Goal: Task Accomplishment & Management: Manage account settings

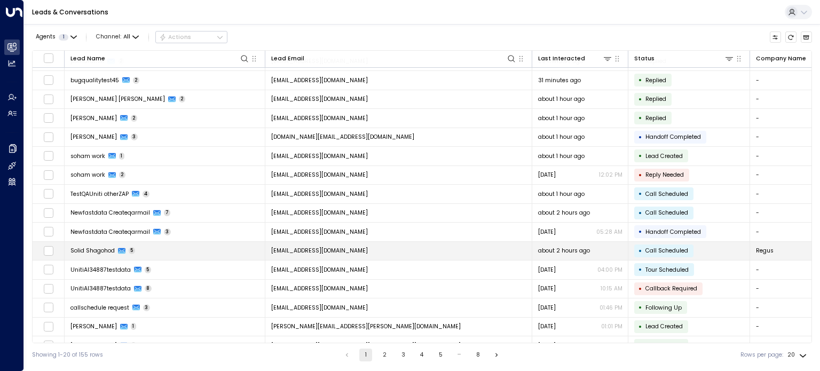
scroll to position [103, 0]
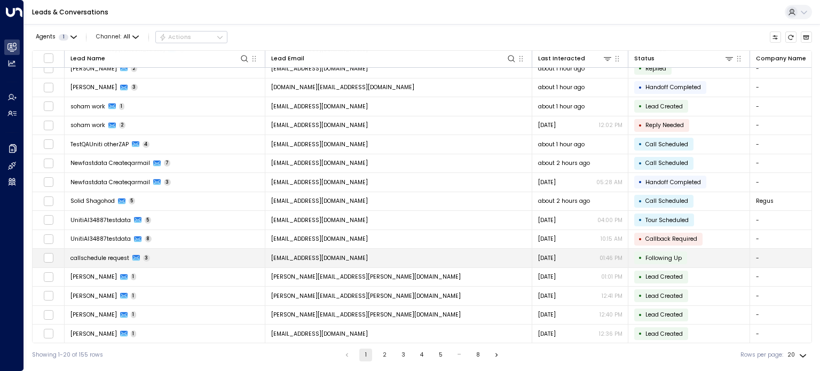
click at [88, 257] on span "callschedule request" at bounding box center [99, 258] width 59 height 8
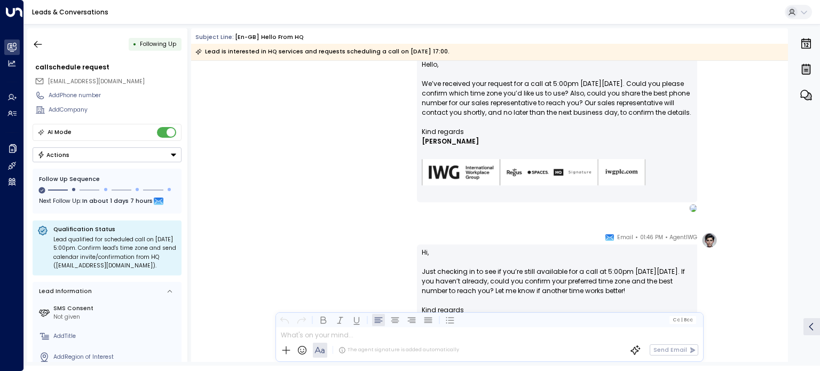
scroll to position [816, 0]
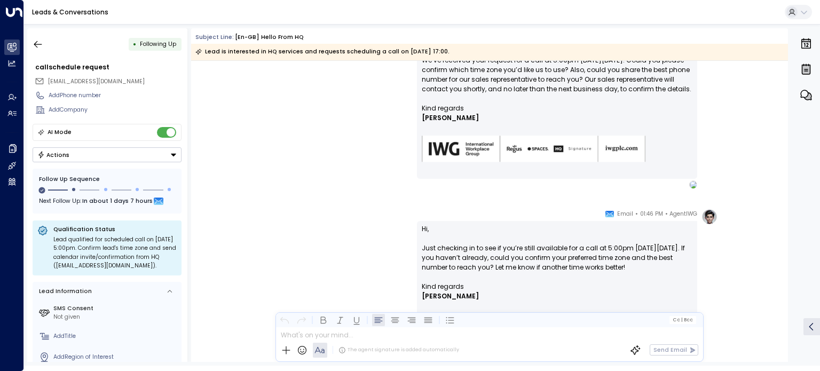
click at [93, 154] on button "Actions" at bounding box center [107, 154] width 149 height 15
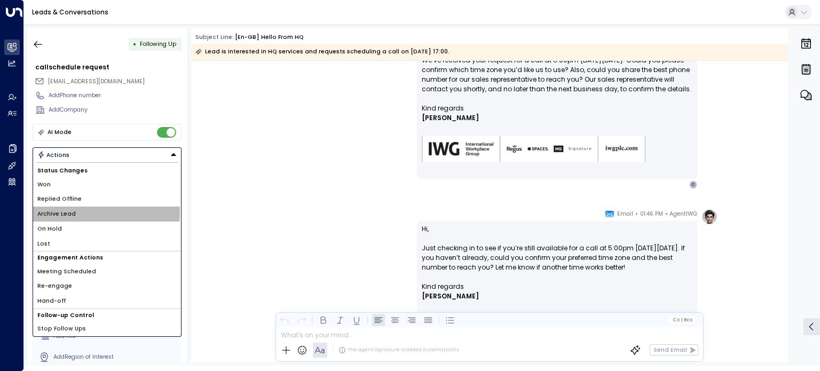
click at [65, 211] on span "Archive Lead" at bounding box center [56, 214] width 38 height 9
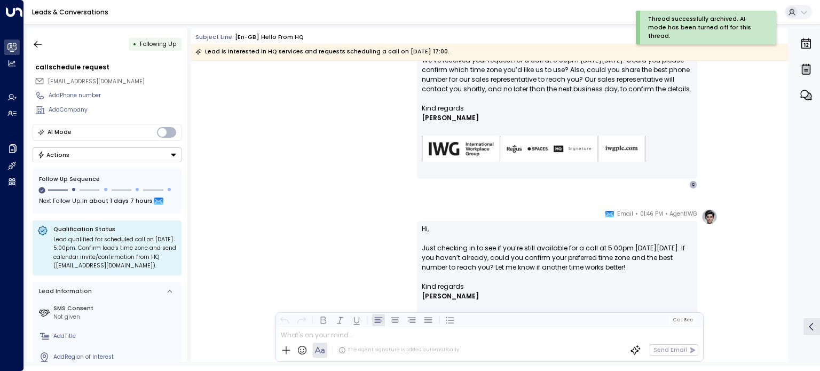
click at [229, 241] on div "AgentIWG • 01:46 PM • Email Hi, Just checking in to see if you’re still availab…" at bounding box center [489, 328] width 597 height 239
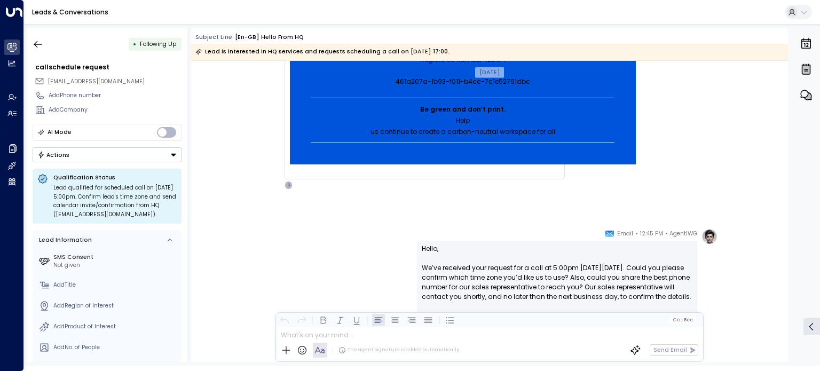
scroll to position [502, 0]
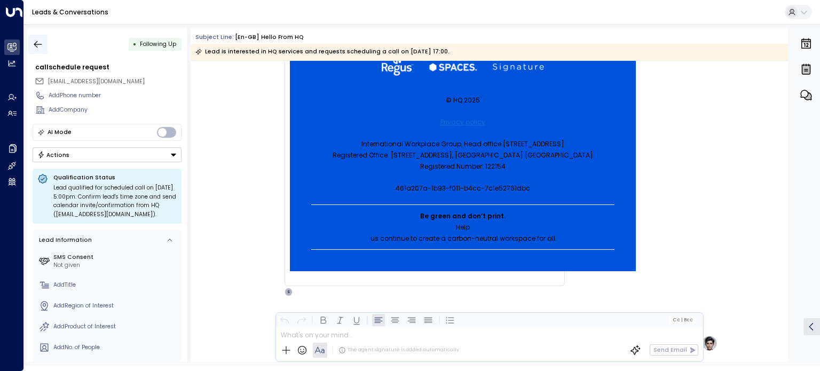
click at [37, 43] on icon "button" at bounding box center [38, 44] width 11 height 11
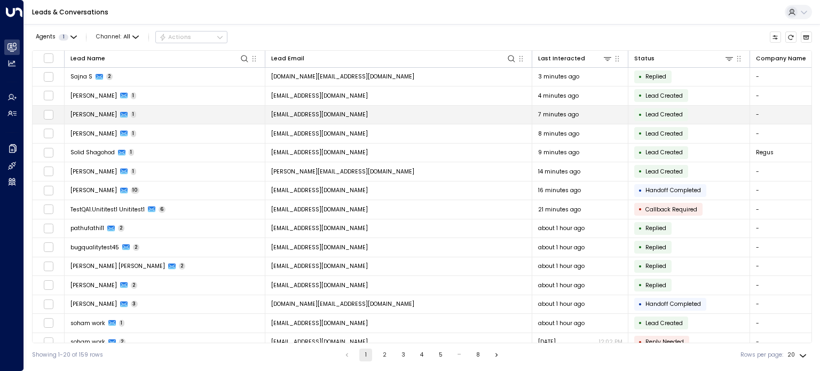
click at [95, 114] on span "ryan thomas" at bounding box center [93, 115] width 46 height 8
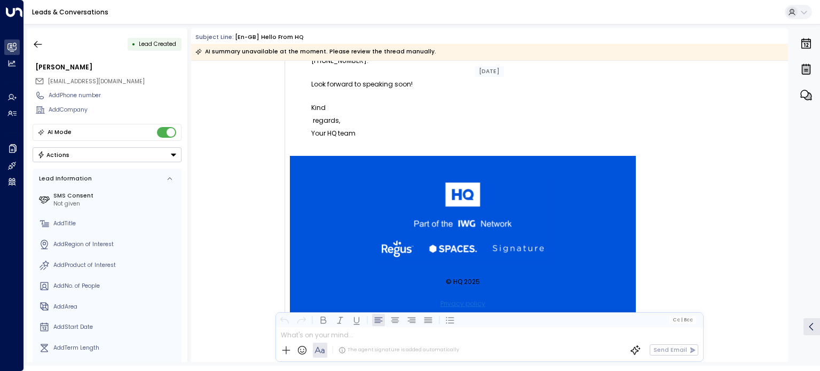
scroll to position [534, 0]
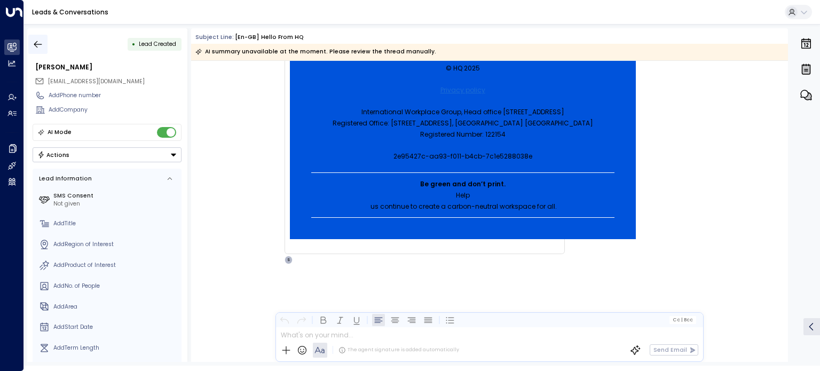
click at [39, 42] on icon "button" at bounding box center [38, 44] width 11 height 11
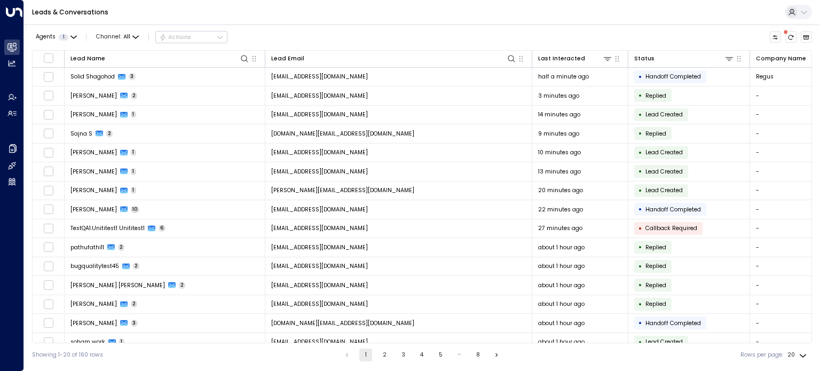
click at [819, 285] on div "Agents 1 Channel: All Actions Lead Name Lead Email Last Interacted Status Compa…" at bounding box center [422, 195] width 796 height 343
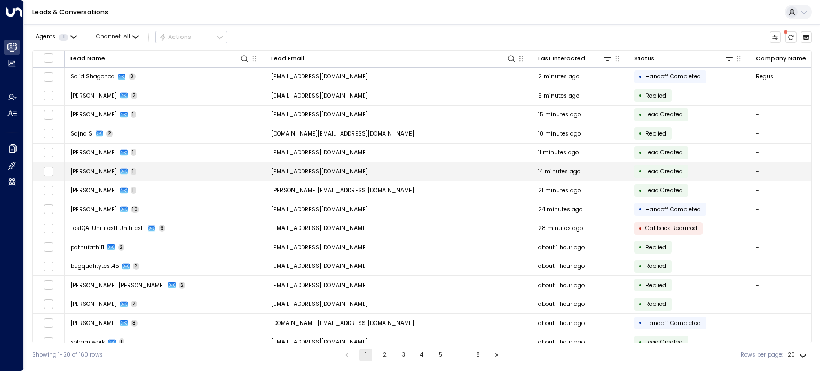
click at [146, 171] on td "ryan thomas 1" at bounding box center [165, 171] width 201 height 19
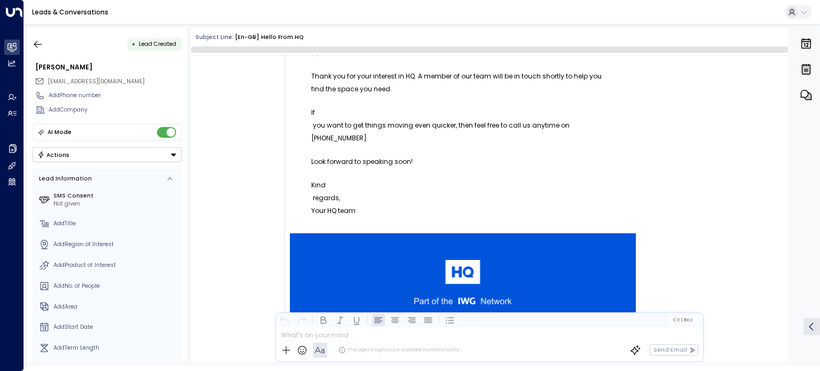
scroll to position [335, 0]
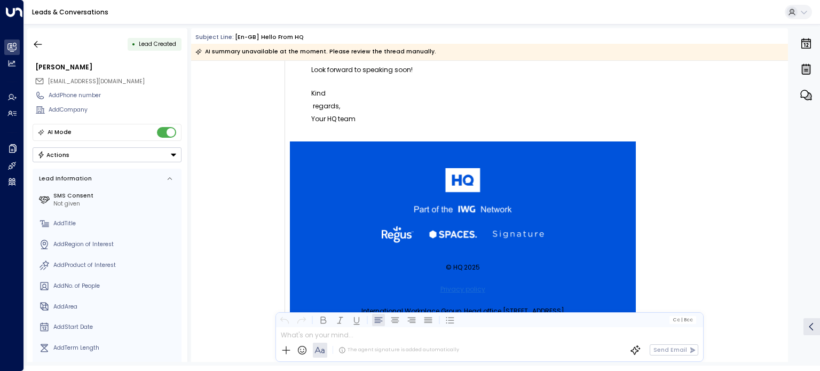
click at [110, 154] on button "Actions" at bounding box center [107, 154] width 149 height 15
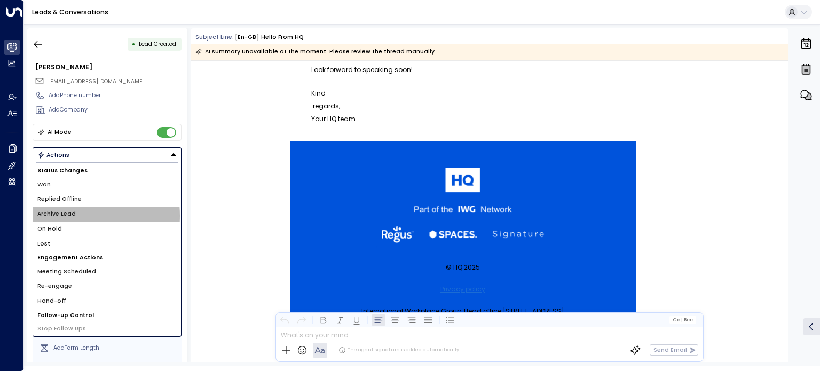
click at [66, 215] on span "Archive Lead" at bounding box center [56, 214] width 38 height 9
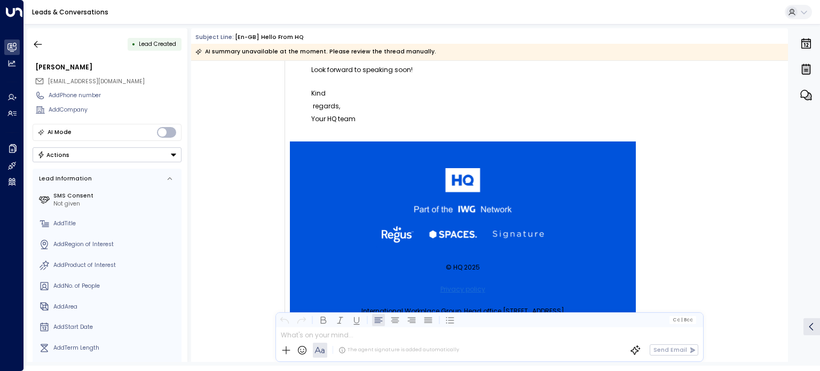
scroll to position [121, 0]
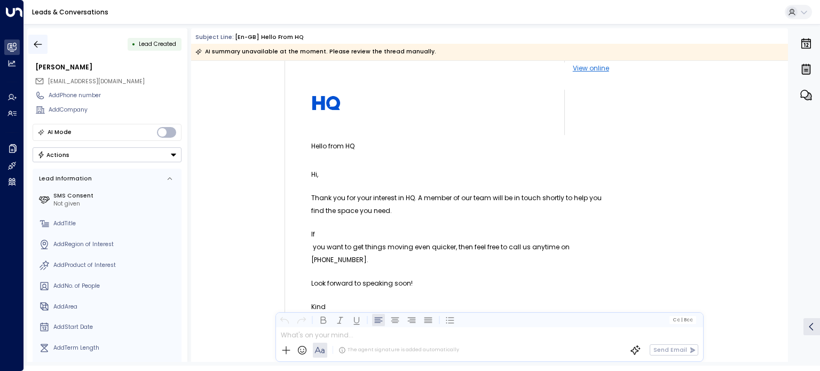
click at [39, 44] on icon "button" at bounding box center [38, 44] width 8 height 7
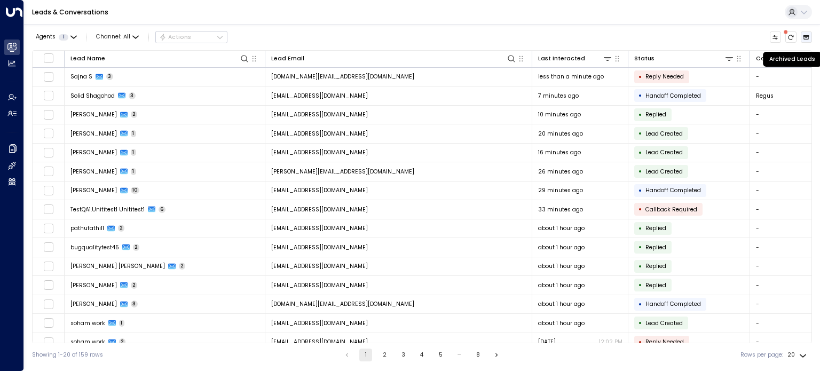
click at [807, 36] on icon "Archived Leads" at bounding box center [807, 37] width 6 height 4
